Goal: Book appointment/travel/reservation

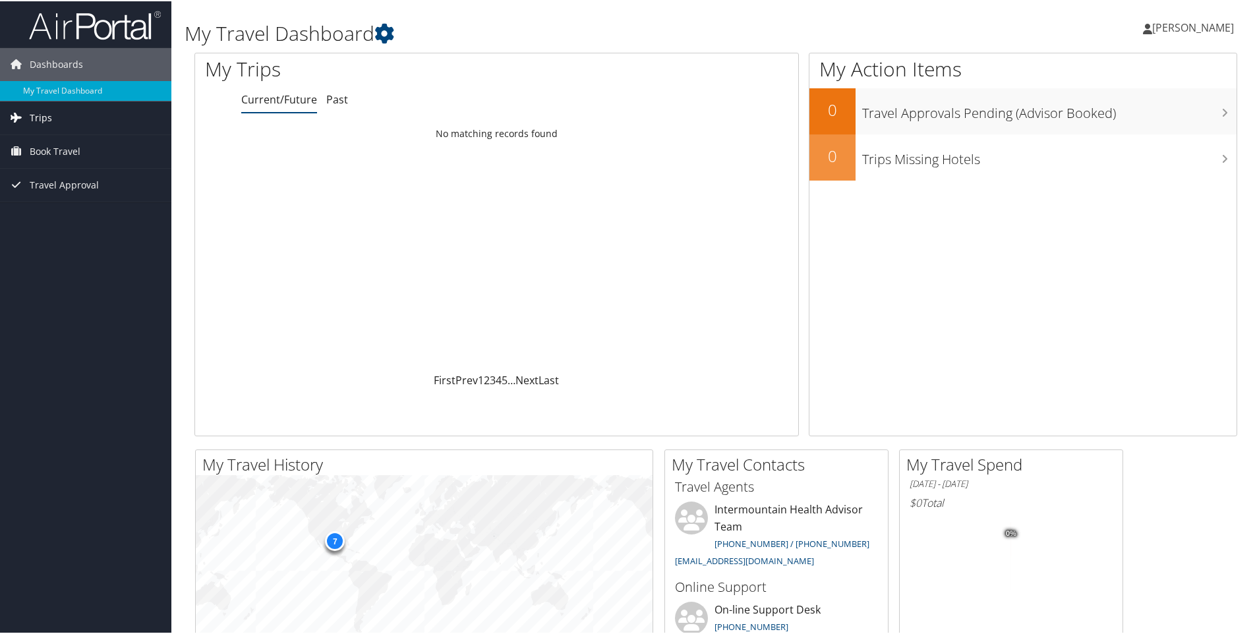
click at [30, 109] on span "Trips" at bounding box center [41, 116] width 22 height 33
click at [72, 146] on link "Current/Future Trips" at bounding box center [85, 143] width 171 height 20
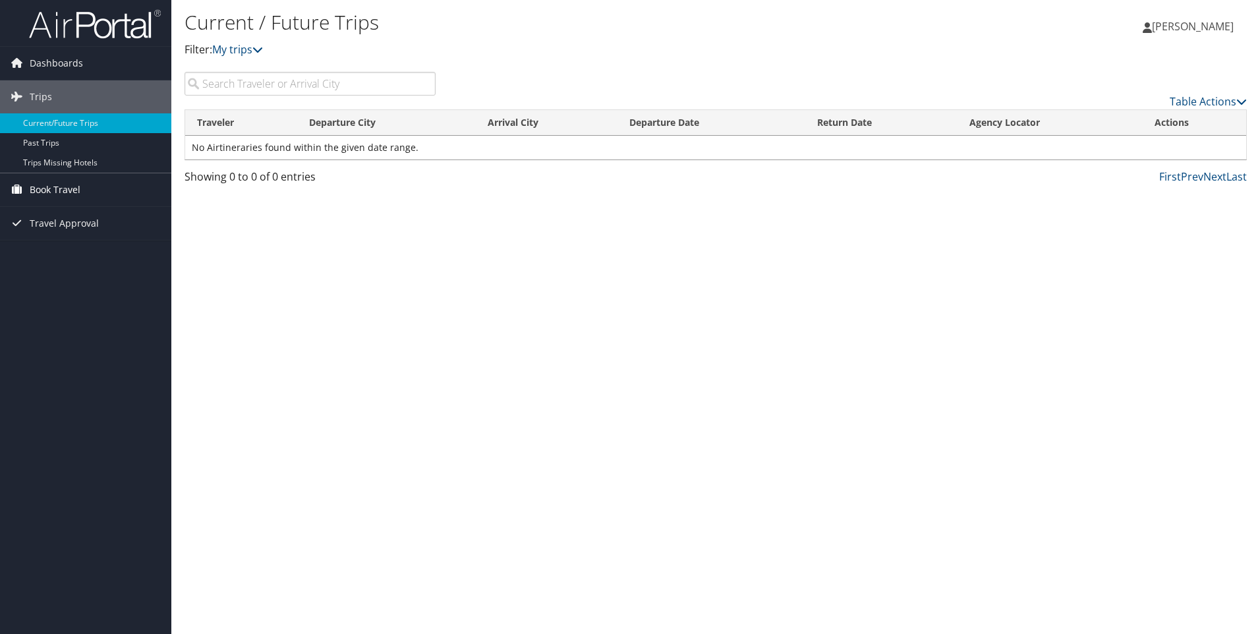
click at [34, 184] on span "Book Travel" at bounding box center [55, 189] width 51 height 33
click at [104, 256] on link "Book/Manage Online Trips" at bounding box center [85, 256] width 171 height 20
click at [266, 235] on div "Current / Future Trips Filter: My trips Lewis Clough Lewis Clough My Settings T…" at bounding box center [715, 317] width 1089 height 634
click at [305, 88] on input "search" at bounding box center [310, 84] width 251 height 24
